Goal: Information Seeking & Learning: Learn about a topic

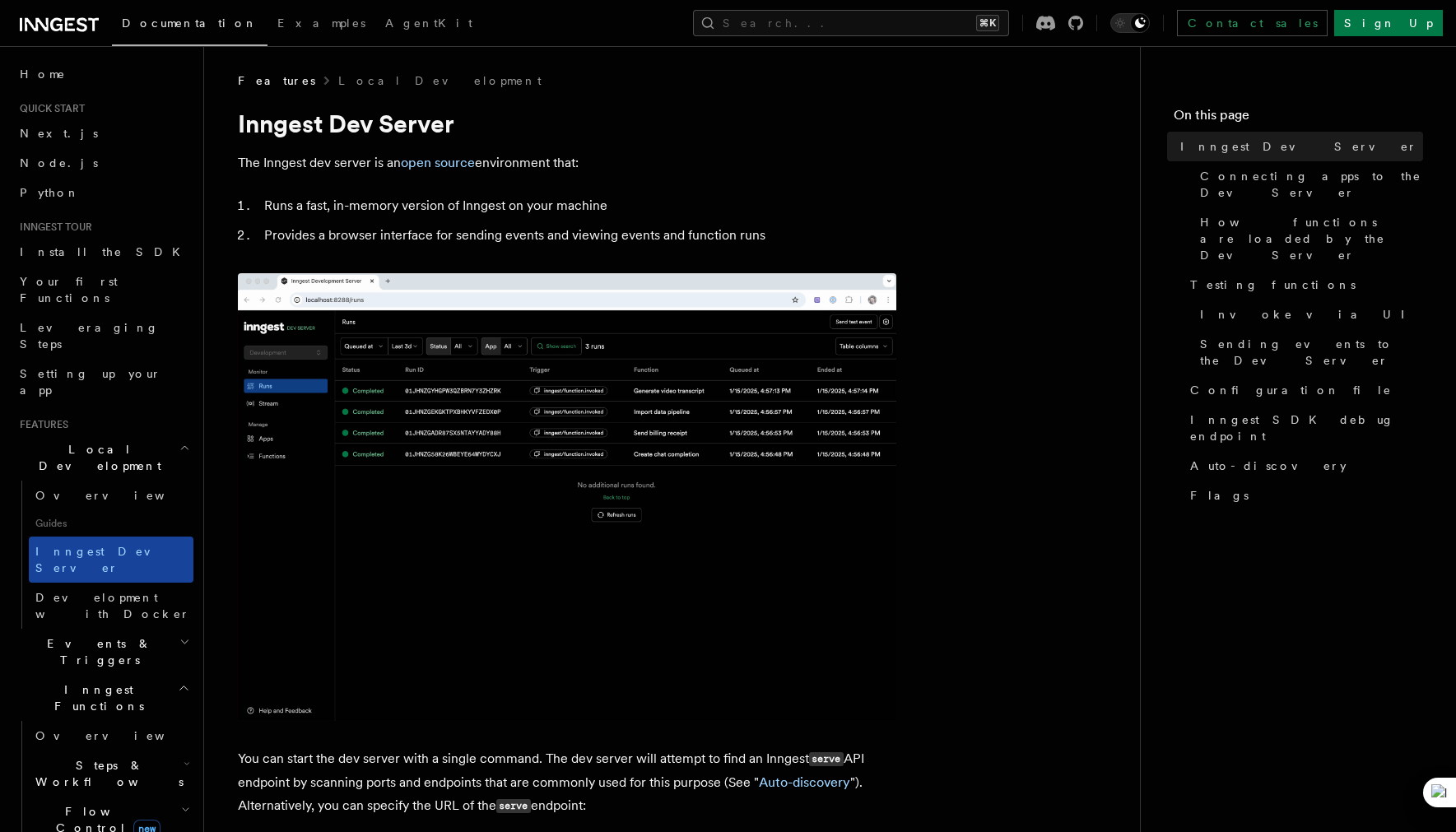
click at [114, 545] on span "Inngest Dev Server" at bounding box center [105, 559] width 140 height 29
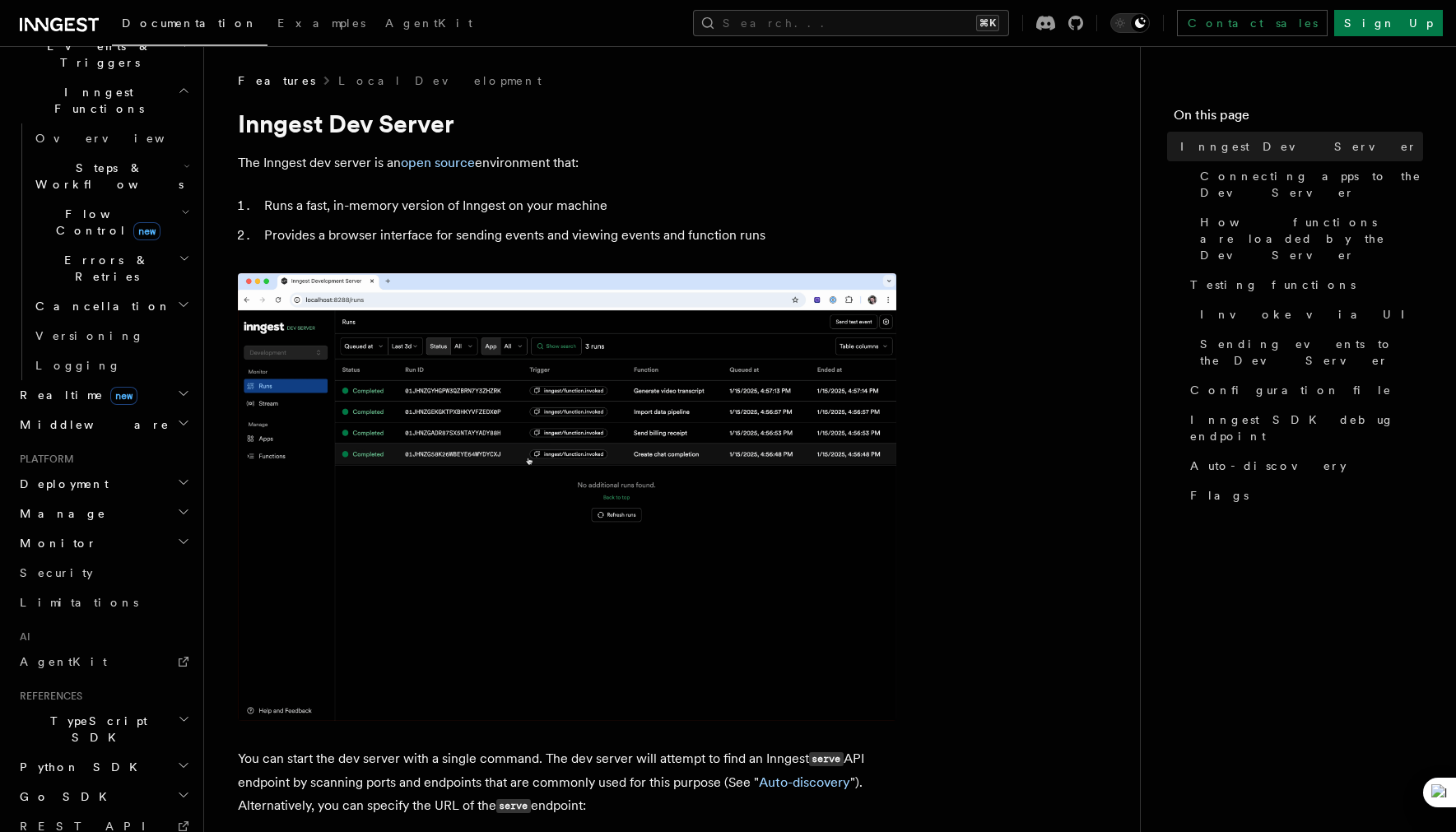
scroll to position [596, 0]
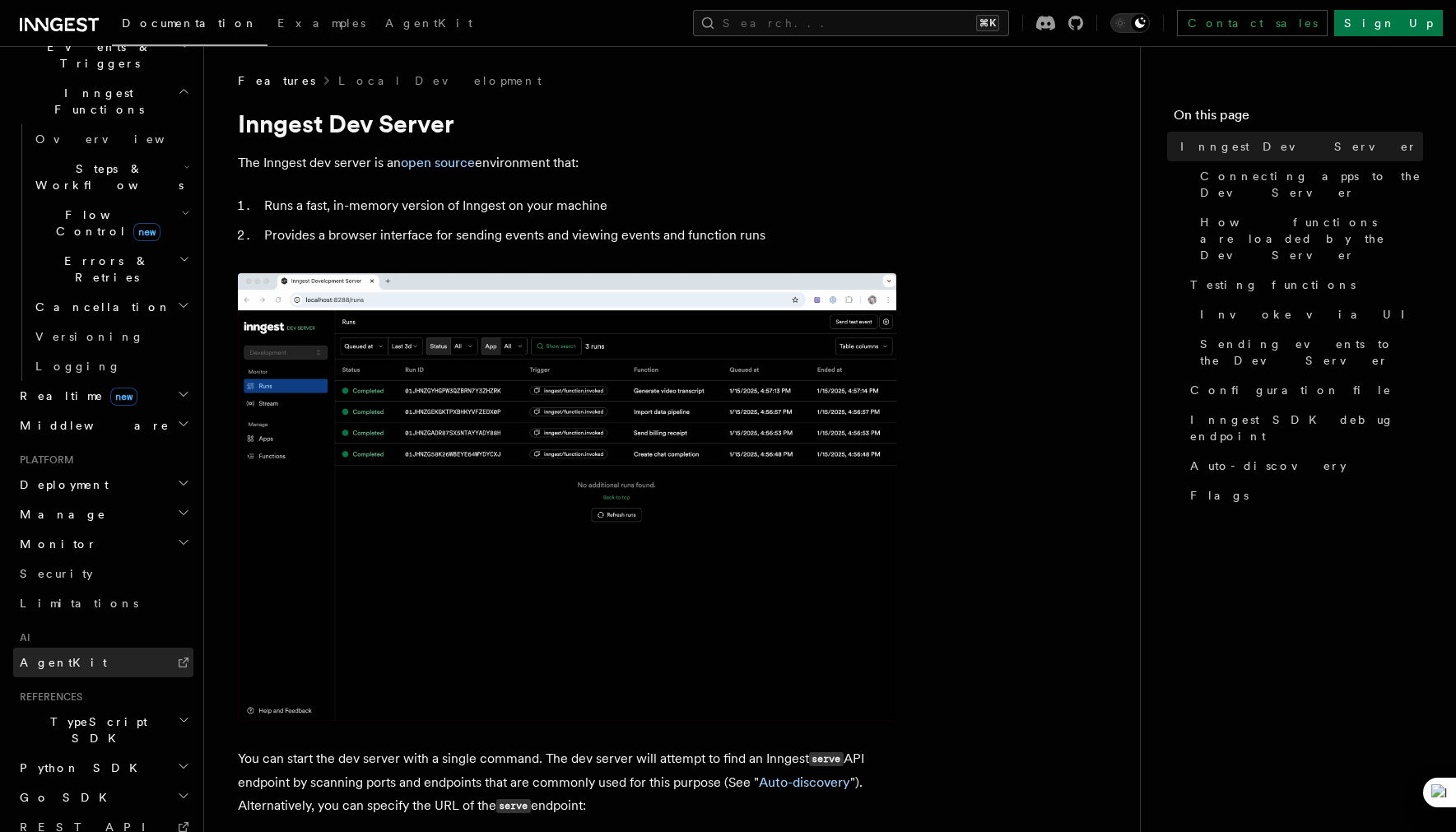
click at [82, 647] on link "AgentKit" at bounding box center [104, 662] width 180 height 29
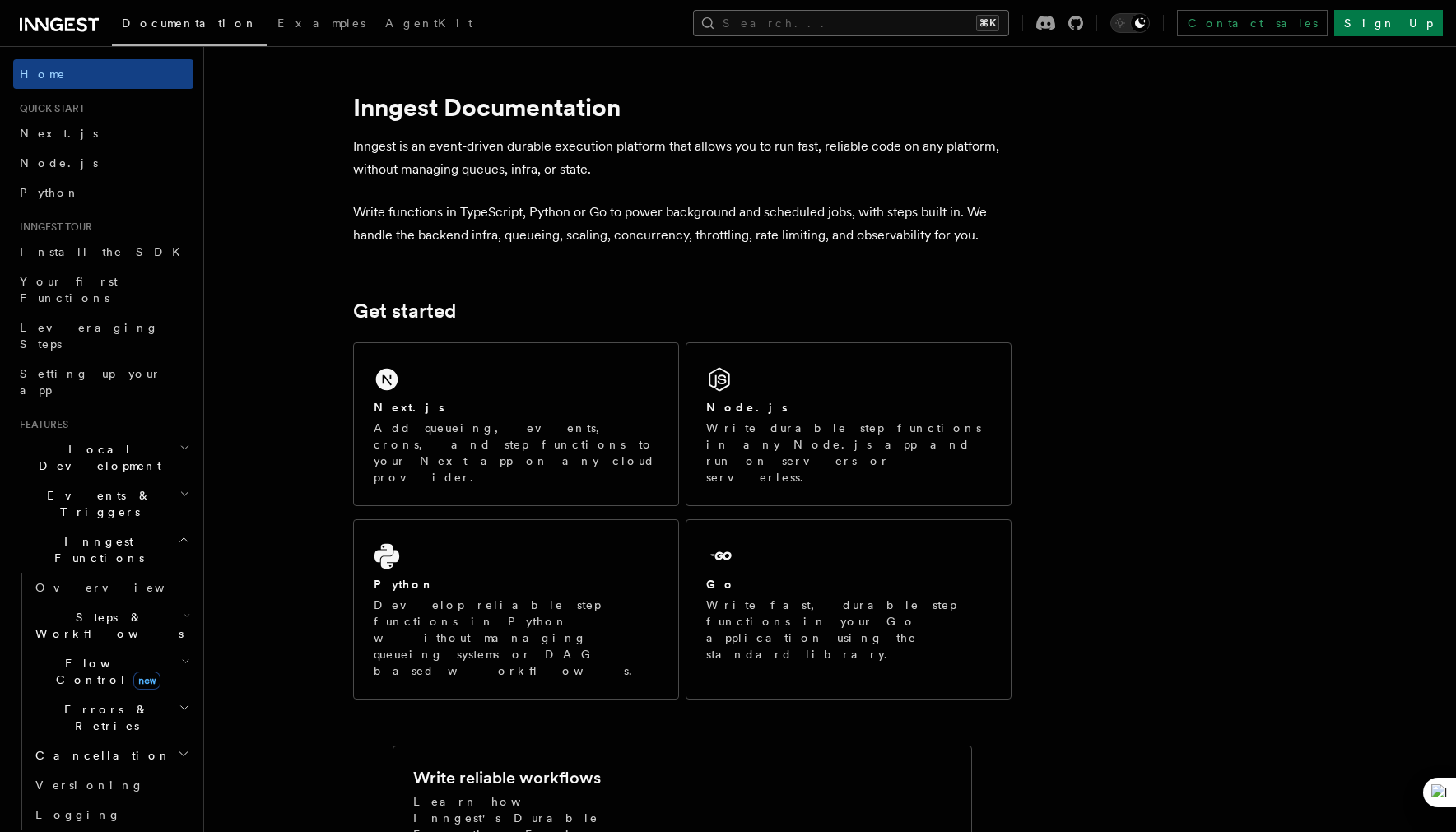
click at [921, 28] on button "Search... ⌘K" at bounding box center [851, 23] width 316 height 27
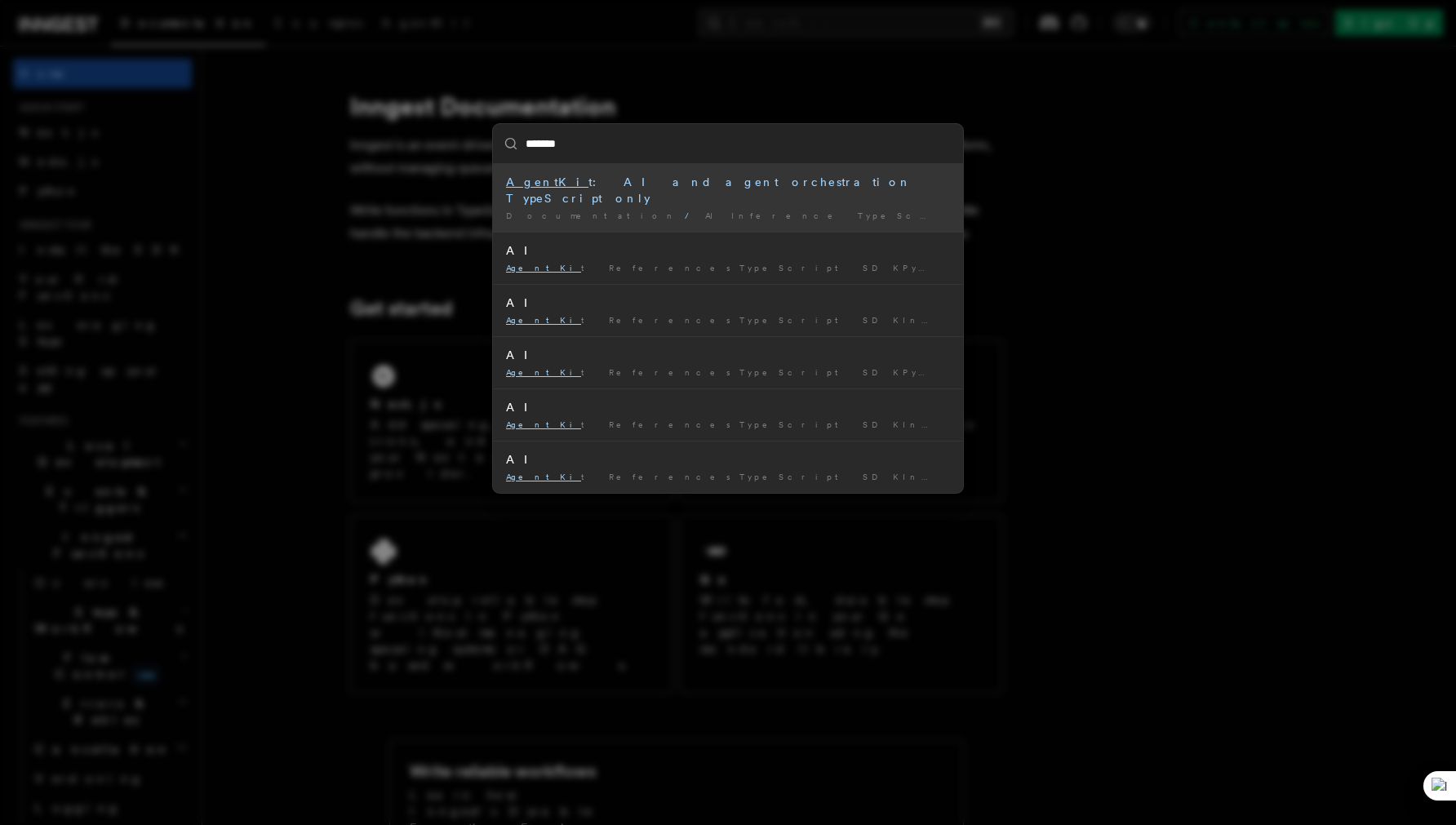
type input "********"
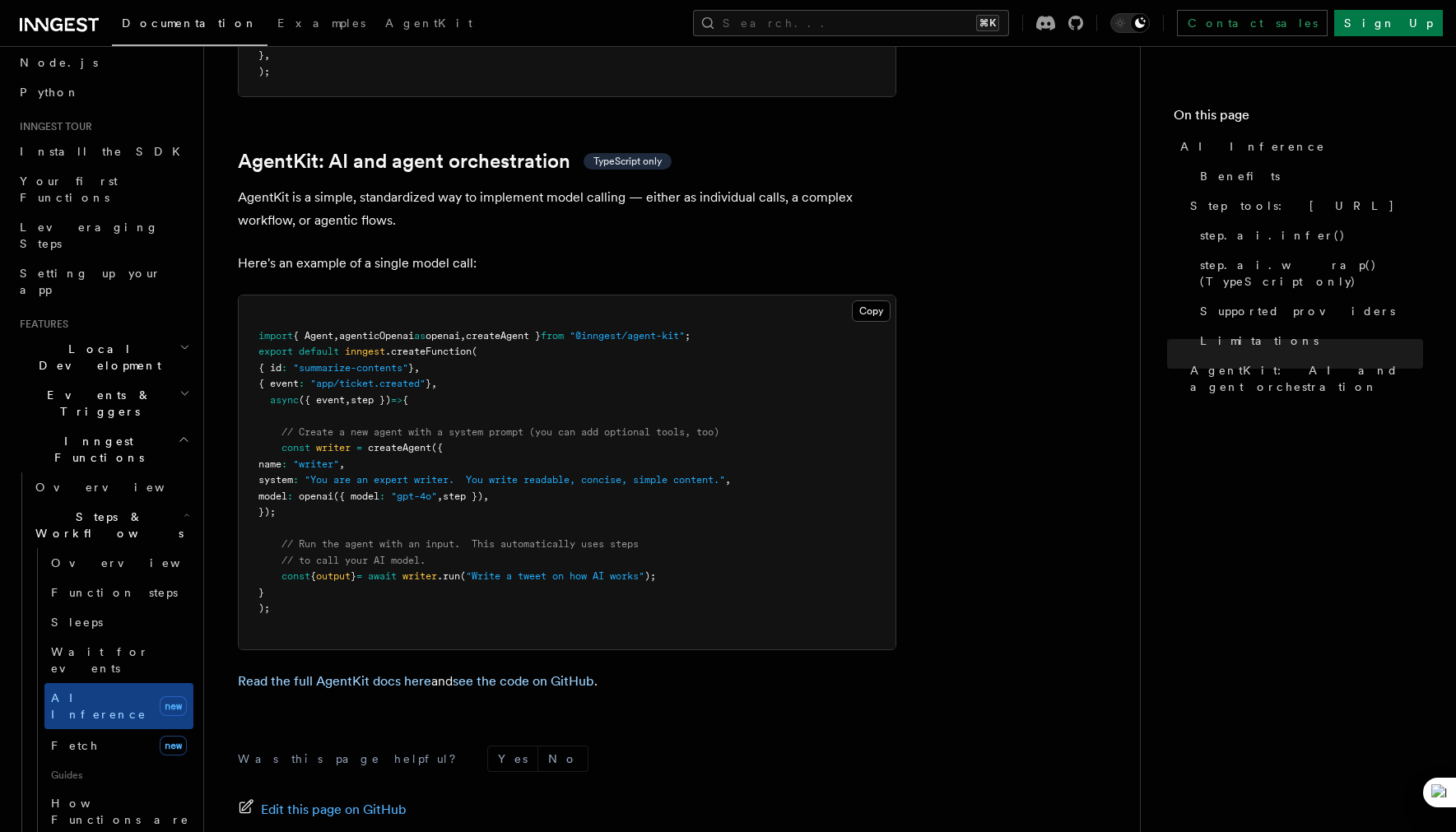
scroll to position [216, 0]
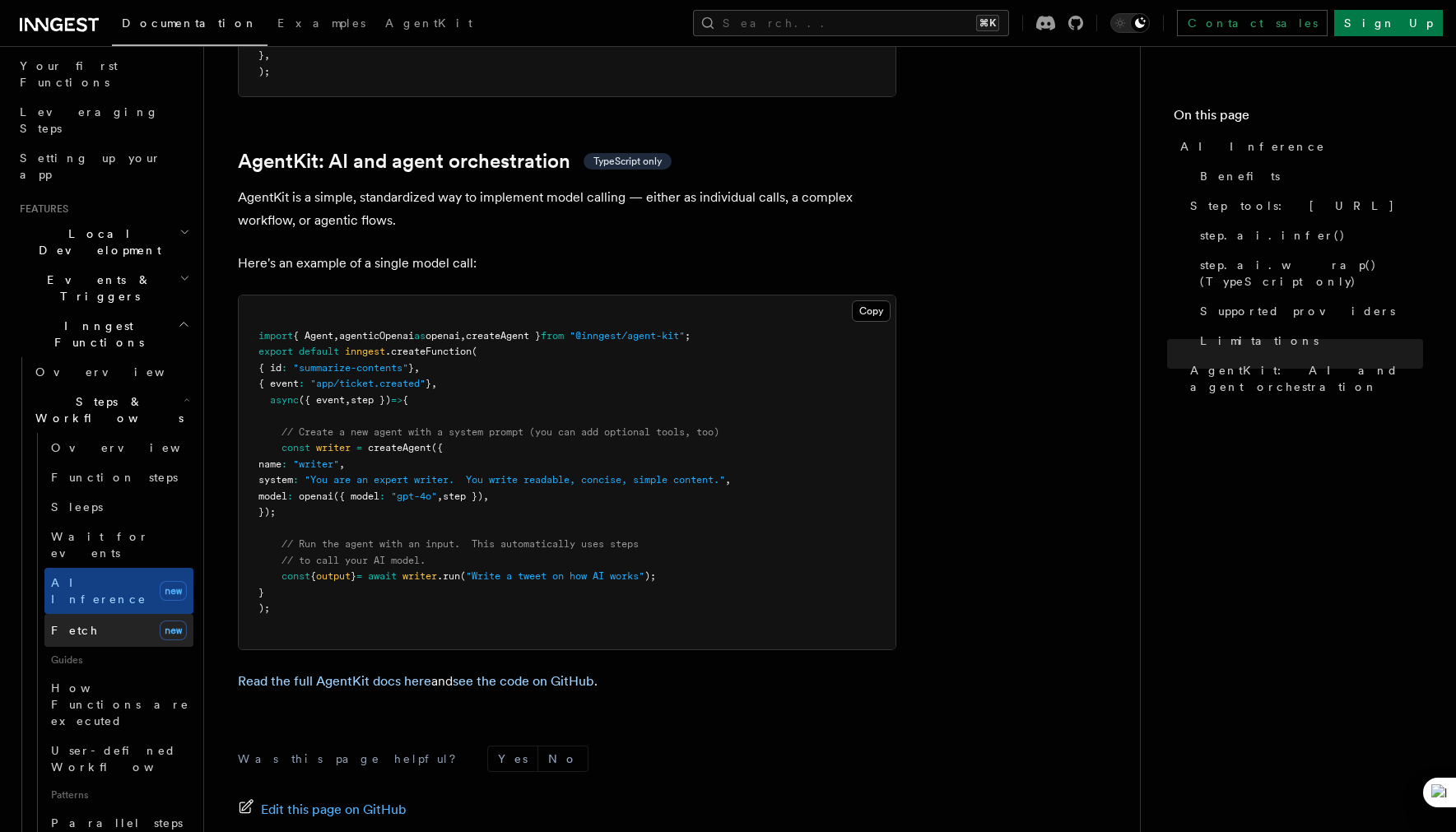
click at [114, 614] on link "Fetch new" at bounding box center [119, 630] width 149 height 33
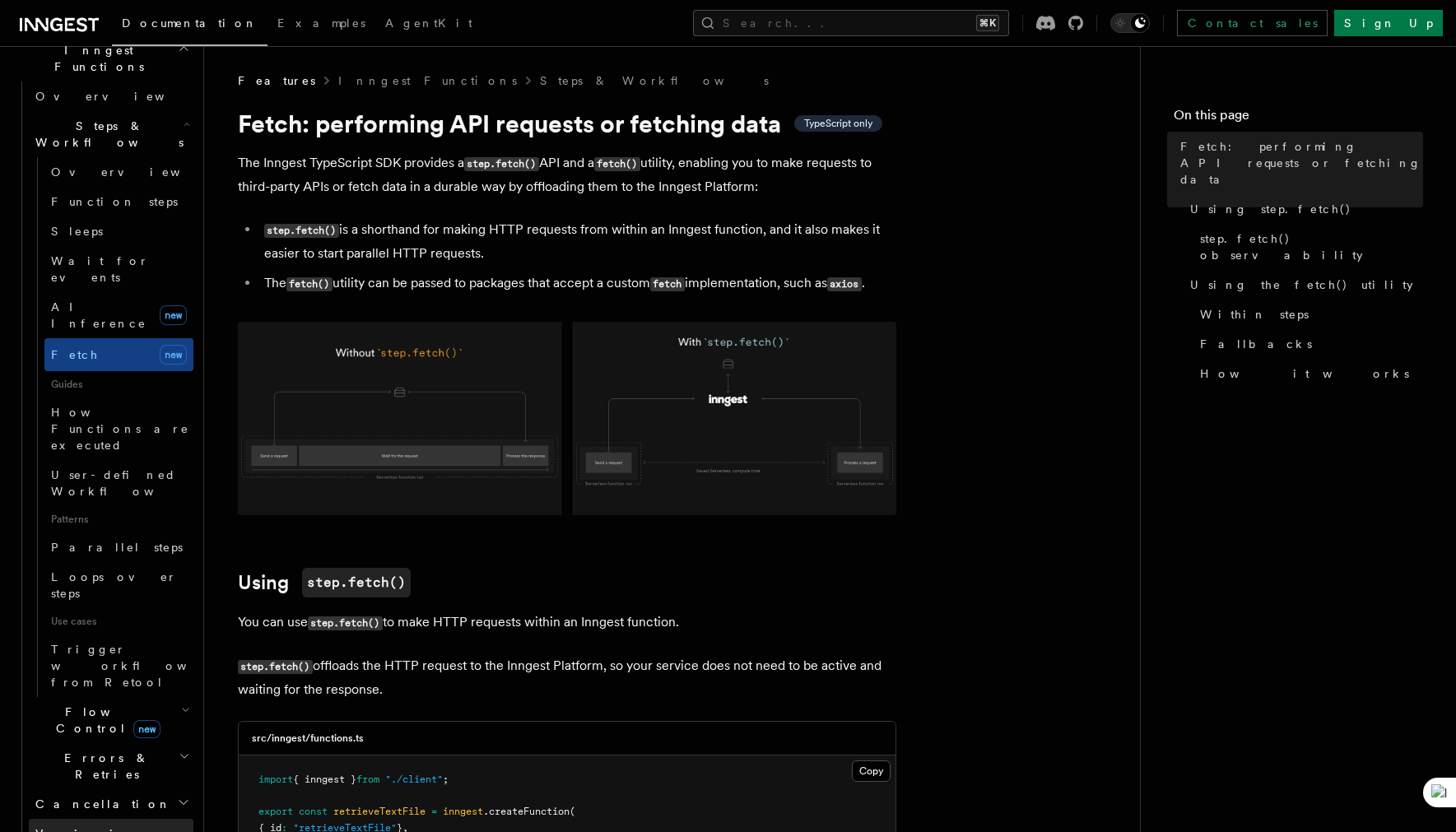
scroll to position [493, 0]
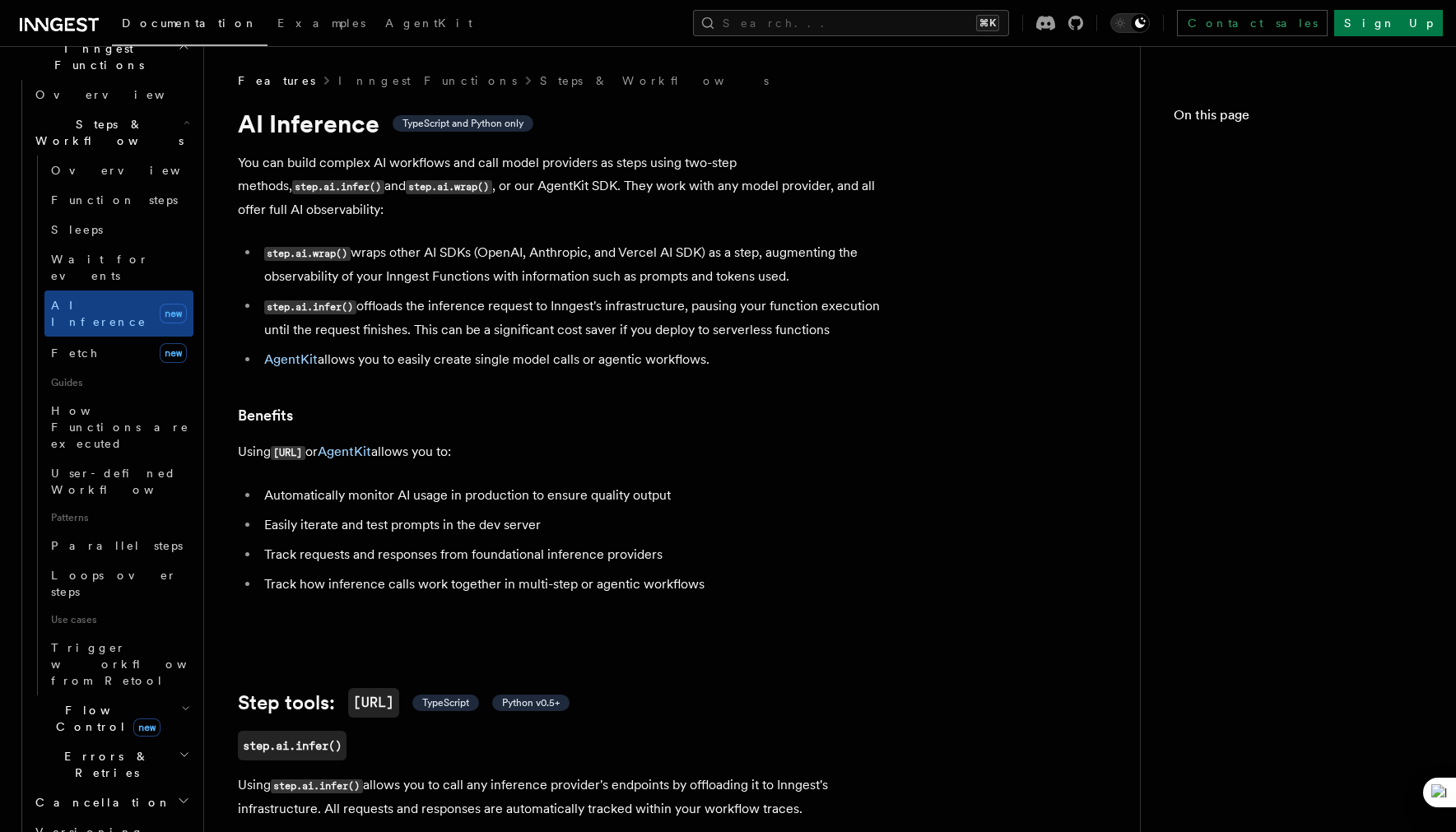
scroll to position [4767, 0]
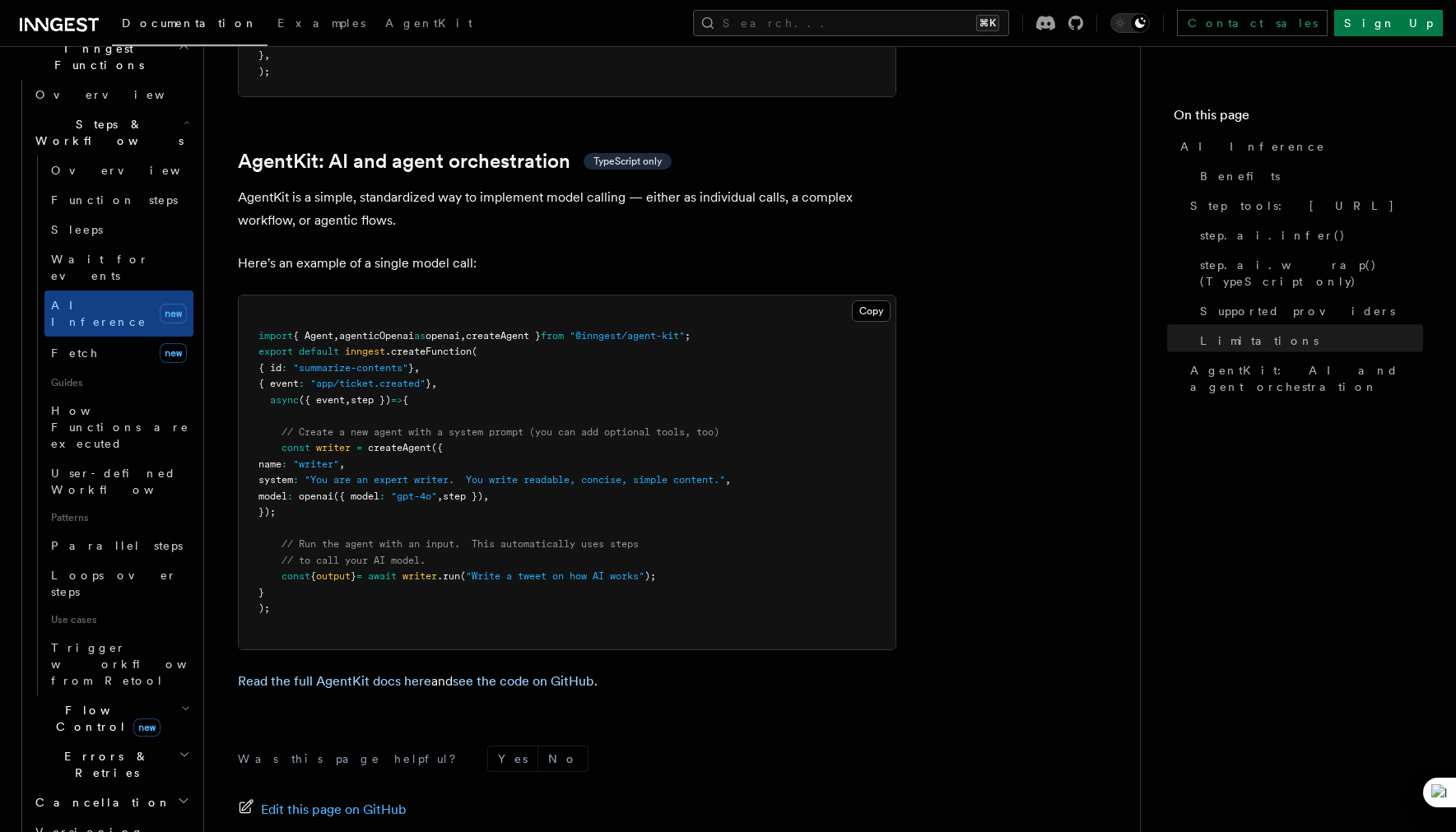
scroll to position [484, 0]
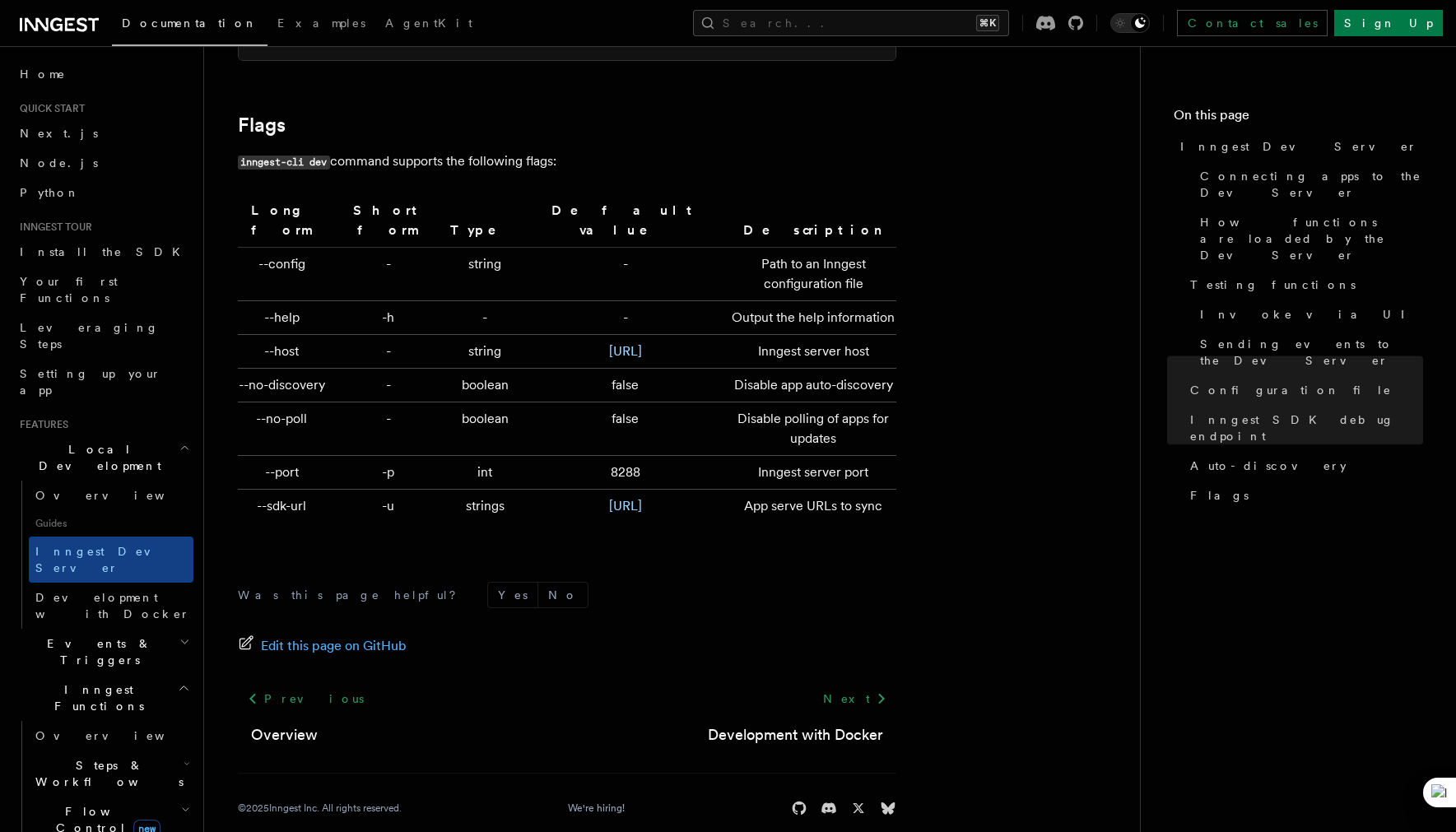
scroll to position [5413, 0]
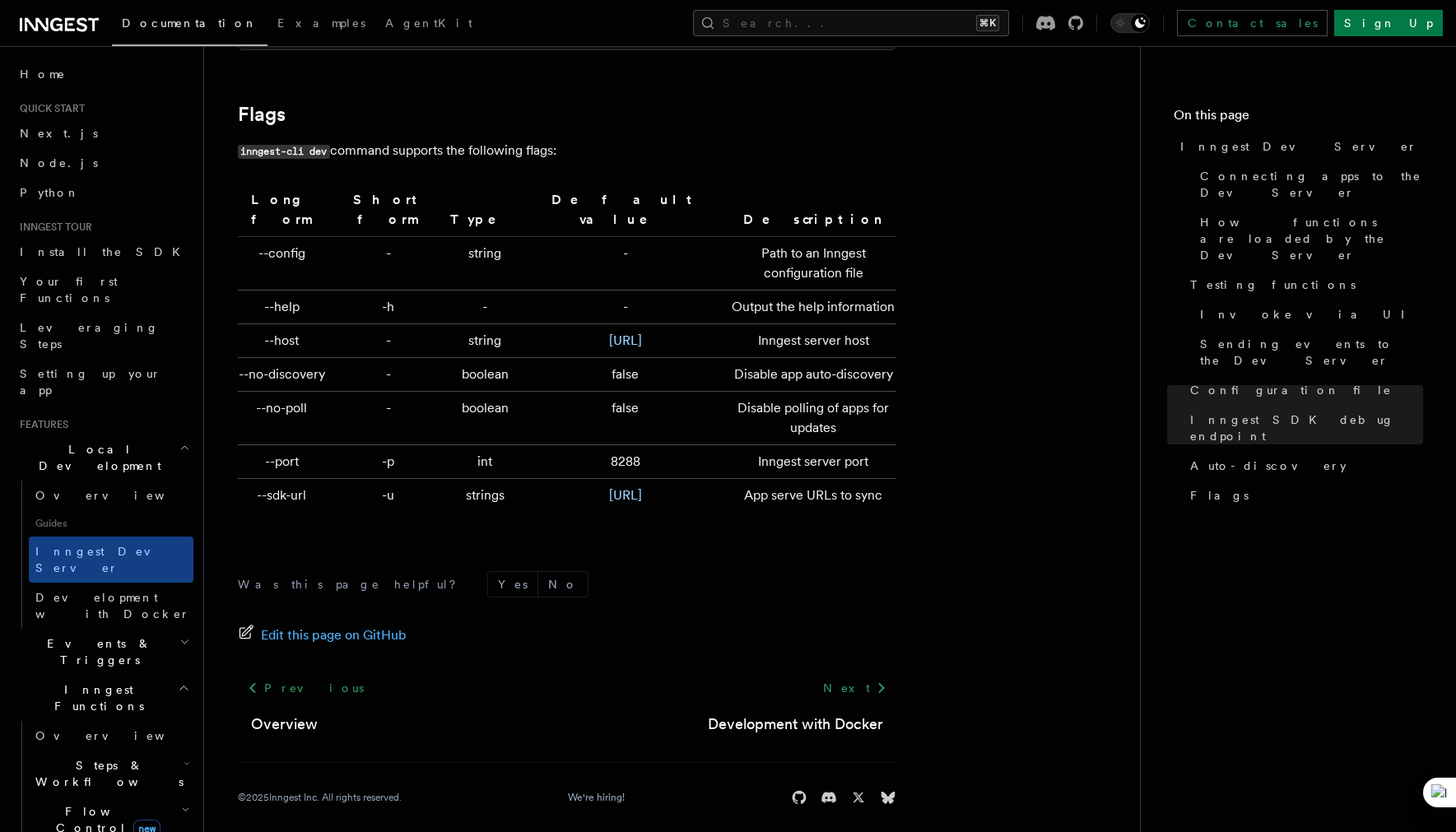
click at [862, 626] on div "Edit this page on GitHub" at bounding box center [567, 636] width 658 height 23
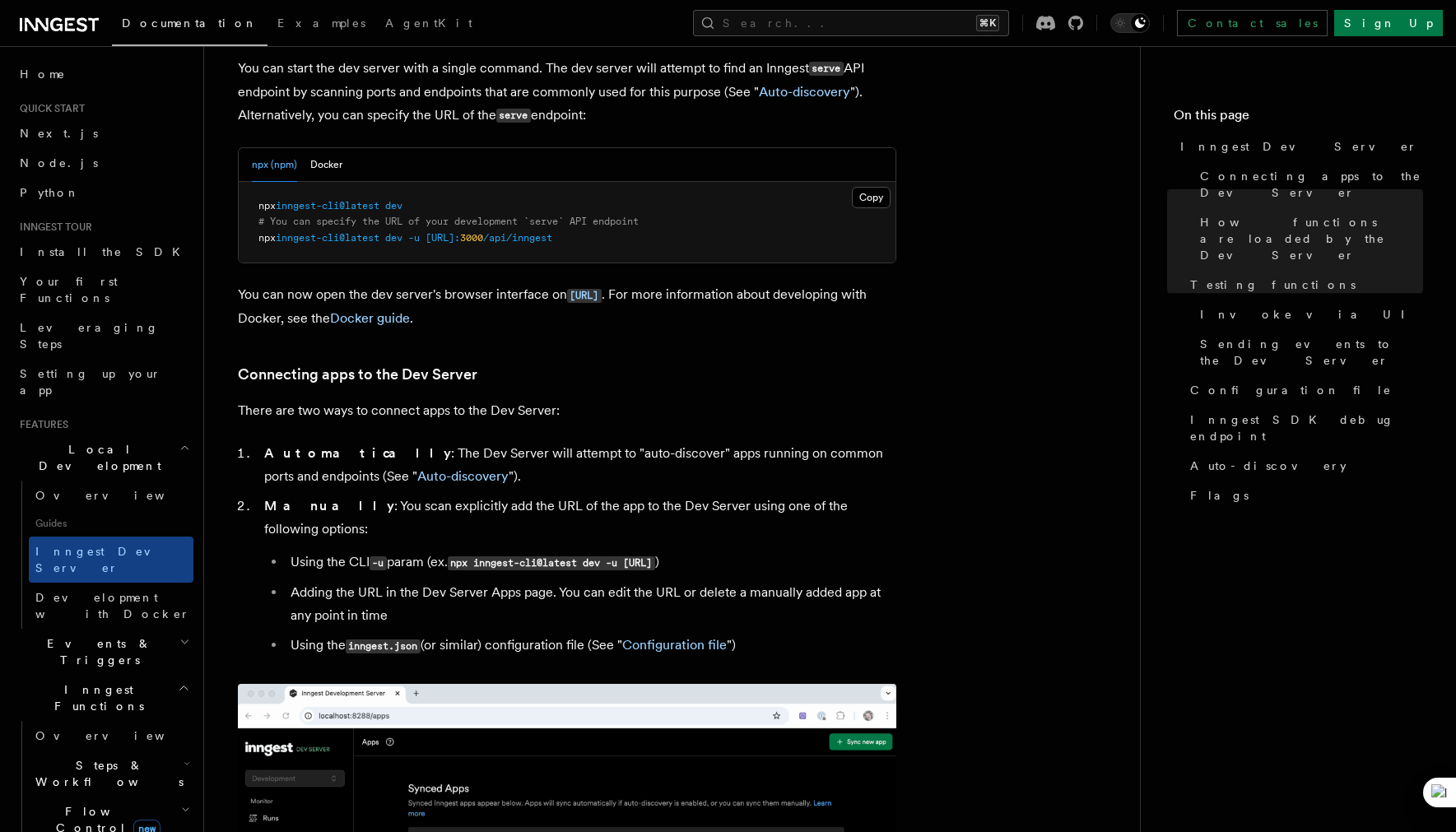
scroll to position [687, 0]
